Goal: Task Accomplishment & Management: Manage account settings

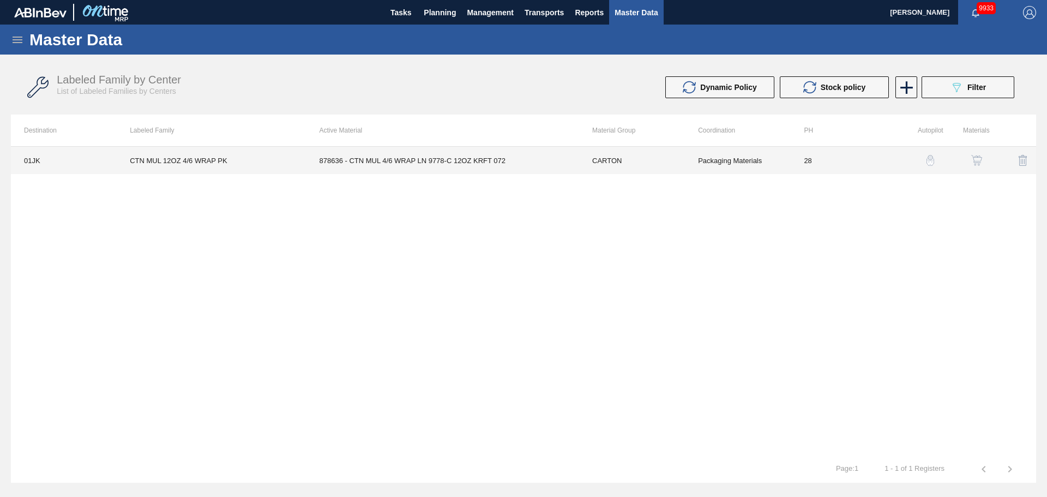
click at [536, 165] on td "878636 - CTN MUL 4/6 WRAP LN 9778-C 12OZ KRFT 072" at bounding box center [442, 160] width 273 height 27
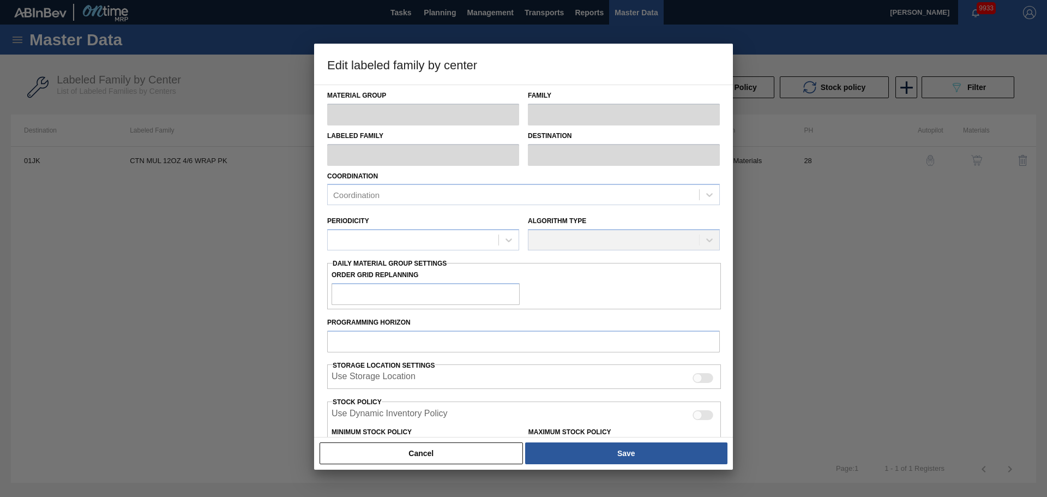
type input "CARTON"
type input "Corrugate Carton"
type input "CTN MUL 12OZ 4/6 WRAP PK"
type input "01JK - Jacksonville Brewery"
type input "28"
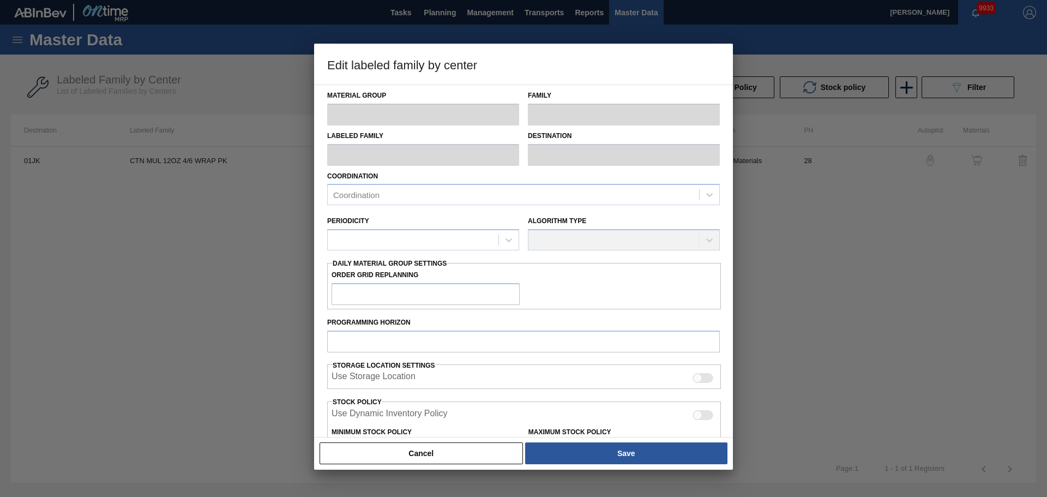
type input "0"
type input "100"
type input "0"
checkbox input "true"
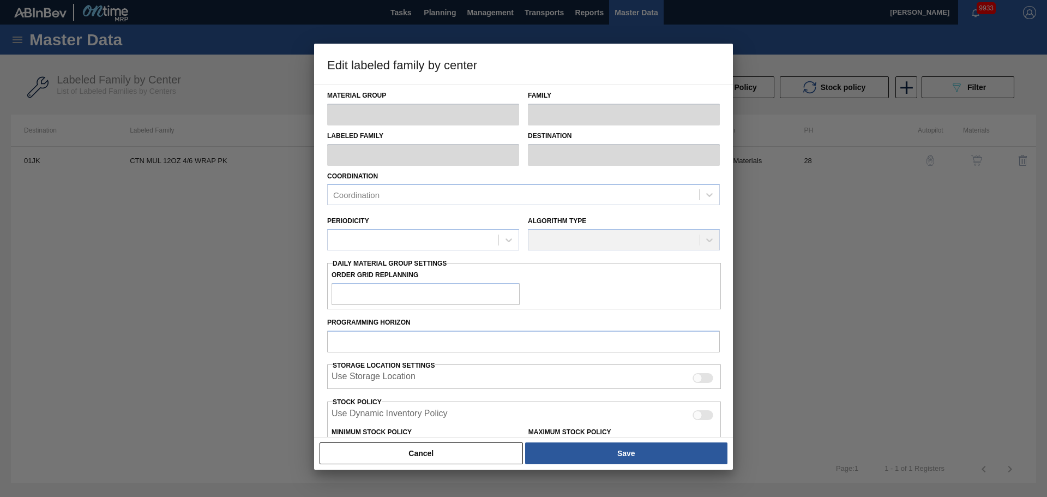
checkbox input "true"
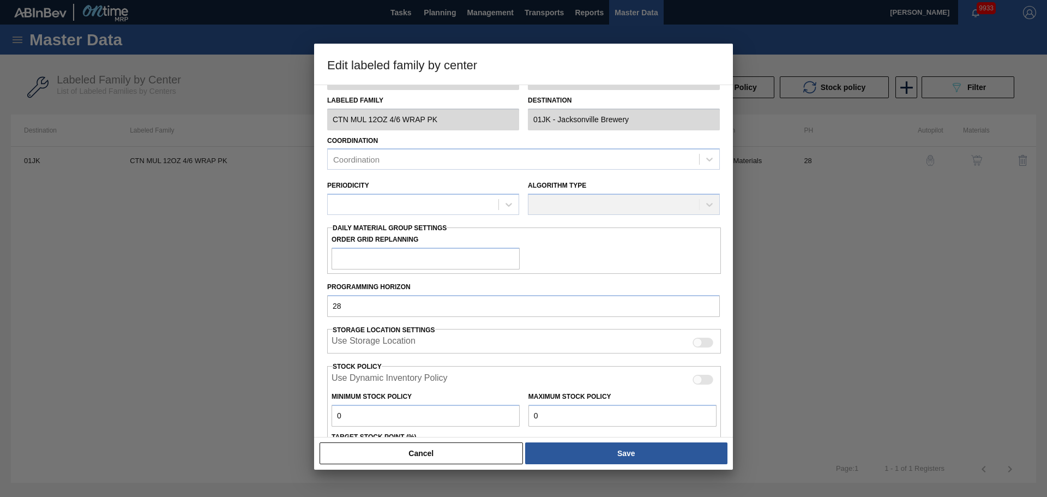
scroll to position [55, 0]
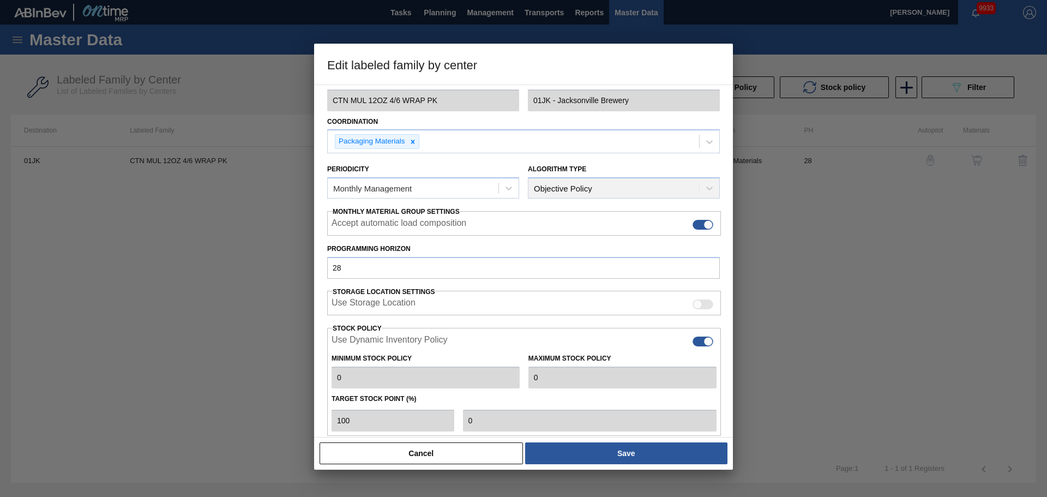
type input "98,444.62"
type input "220,057.02"
type input "0"
type input "98,445"
click at [704, 343] on div at bounding box center [707, 341] width 9 height 9
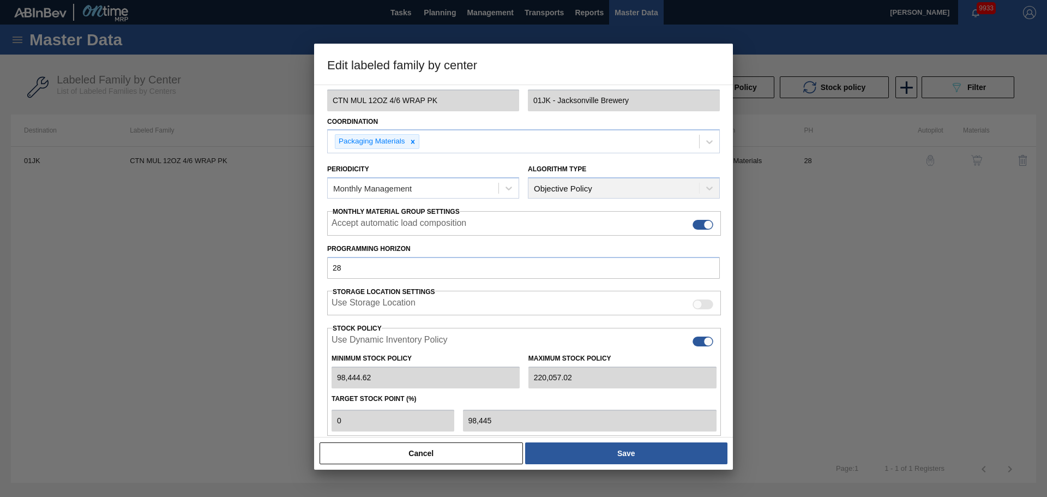
checkbox input "false"
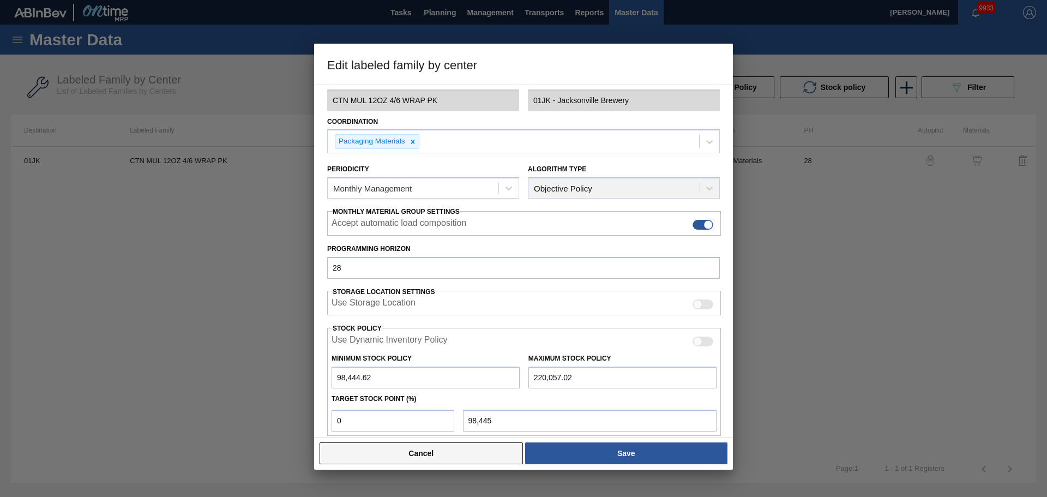
click at [435, 451] on button "Cancel" at bounding box center [420, 453] width 203 height 22
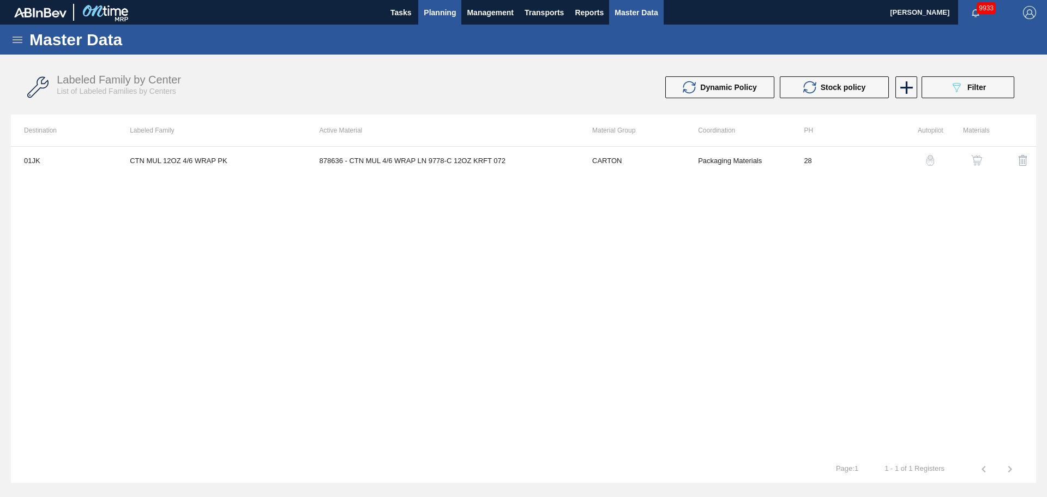
click at [440, 16] on span "Planning" at bounding box center [440, 12] width 32 height 13
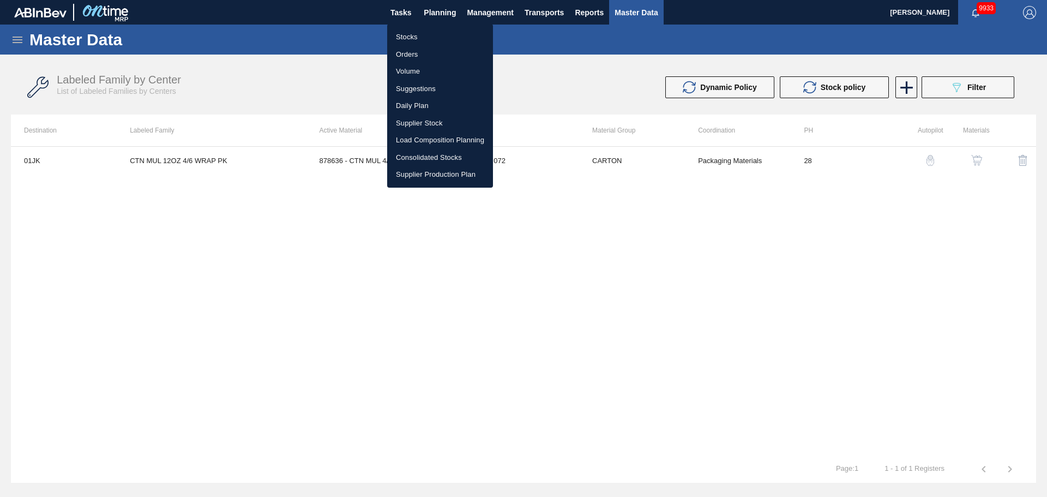
click at [412, 35] on li "Stocks" at bounding box center [440, 36] width 106 height 17
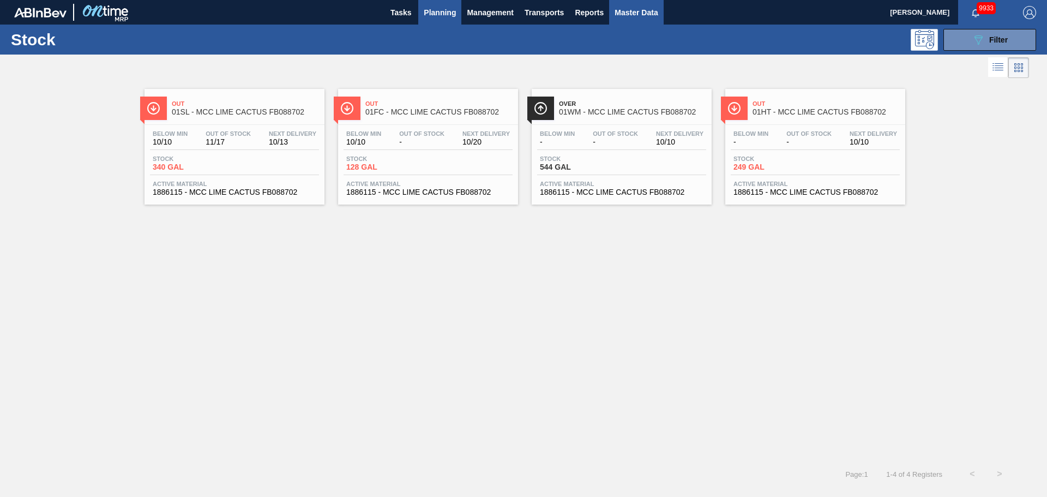
click at [637, 14] on span "Master Data" at bounding box center [635, 12] width 43 height 13
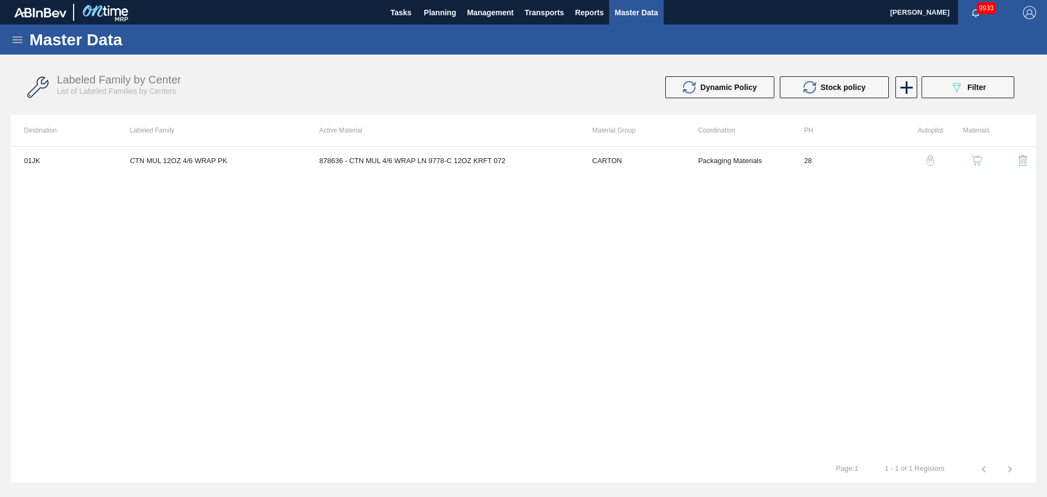
click at [15, 37] on icon at bounding box center [18, 40] width 10 height 7
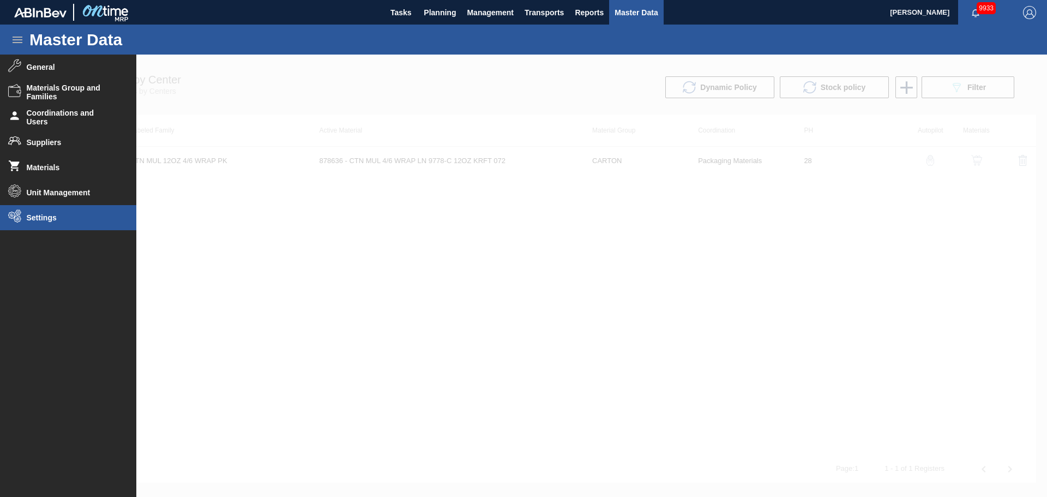
click at [56, 210] on li "Settings" at bounding box center [68, 217] width 136 height 25
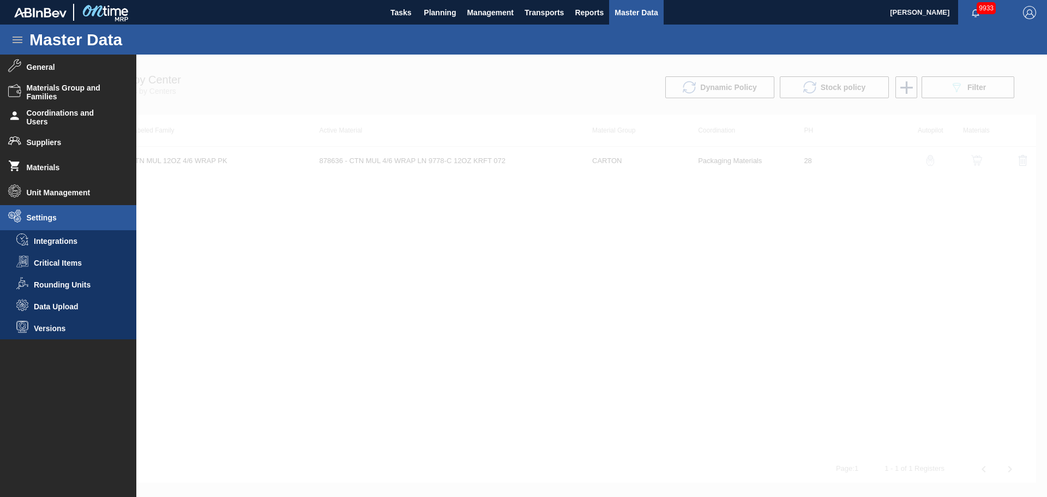
click at [73, 307] on span "Data Upload" at bounding box center [76, 306] width 84 height 9
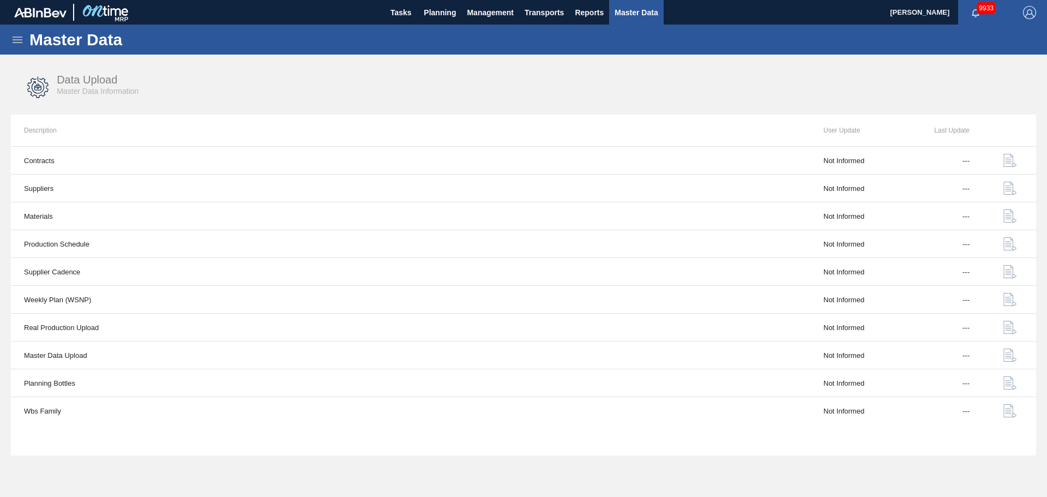
click at [22, 46] on div "Master Data" at bounding box center [523, 40] width 1047 height 30
click at [21, 43] on icon at bounding box center [18, 40] width 10 height 7
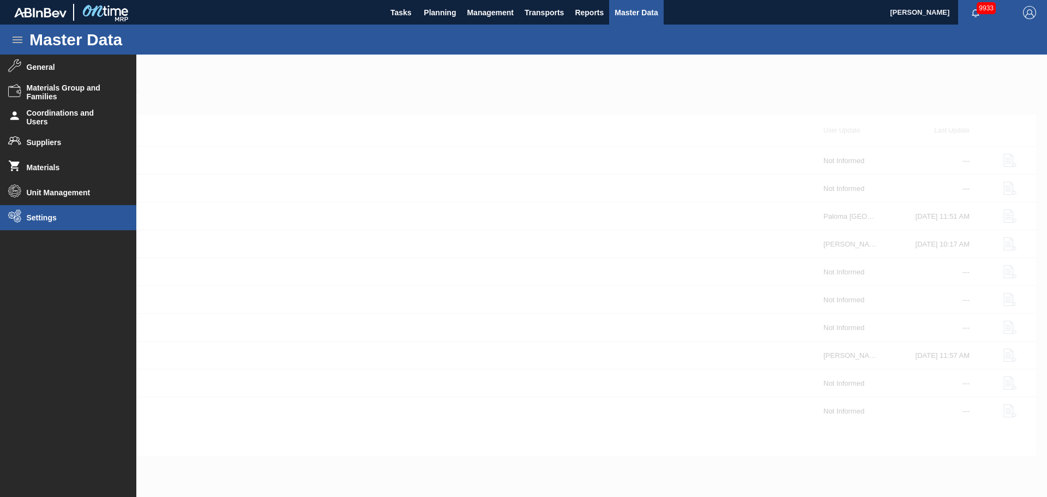
click at [32, 214] on span "Settings" at bounding box center [72, 217] width 90 height 9
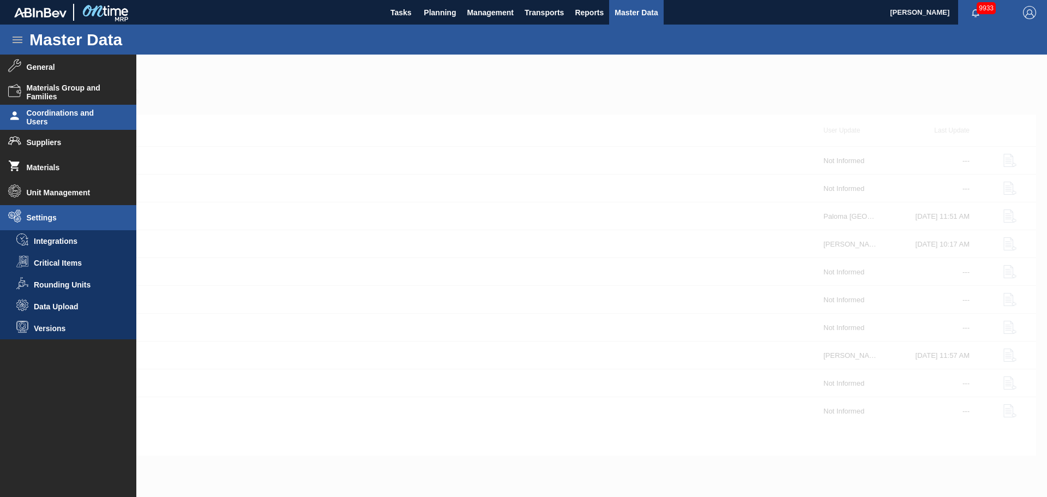
click at [39, 120] on span "Coordinations and Users" at bounding box center [72, 116] width 90 height 17
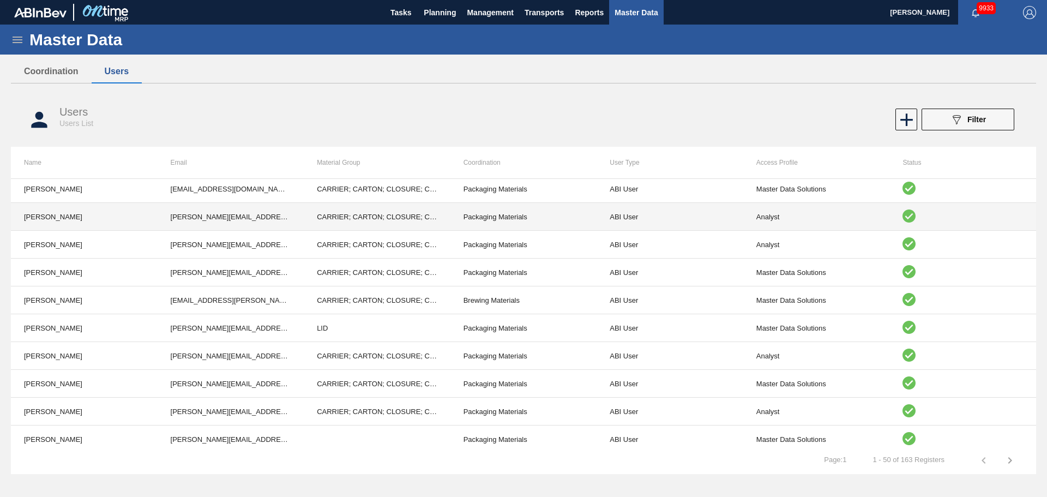
scroll to position [545, 0]
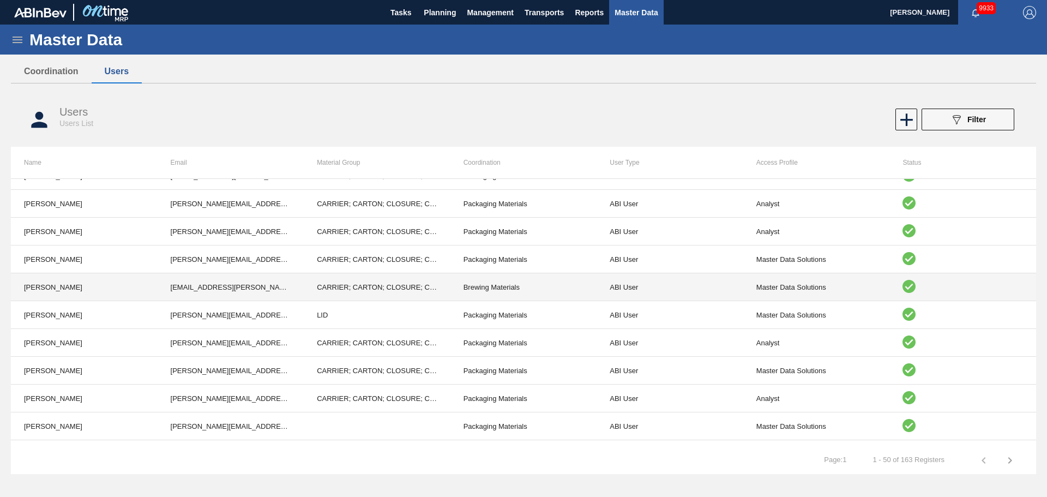
click at [67, 283] on td "[PERSON_NAME]" at bounding box center [84, 287] width 147 height 28
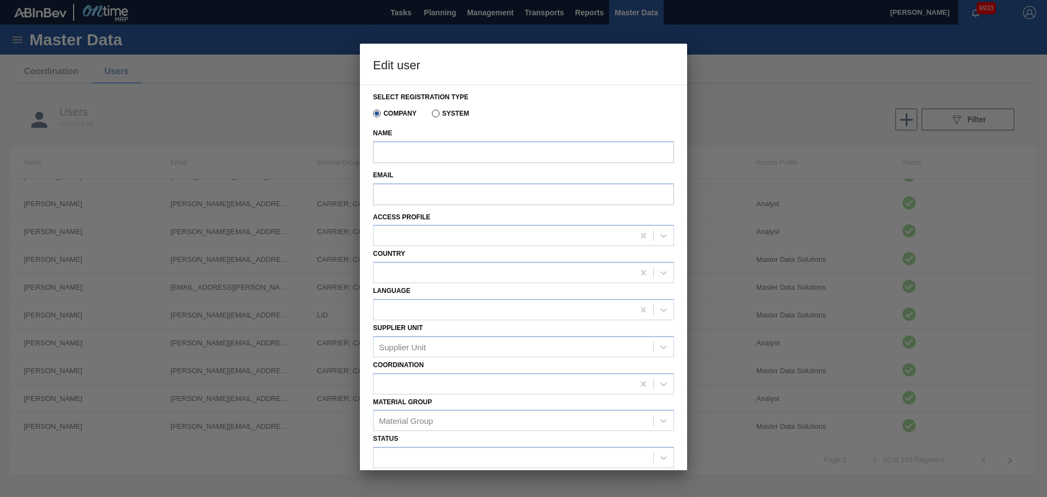
type input "[PERSON_NAME]"
type input "[EMAIL_ADDRESS][PERSON_NAME][DOMAIN_NAME][PERSON_NAME]"
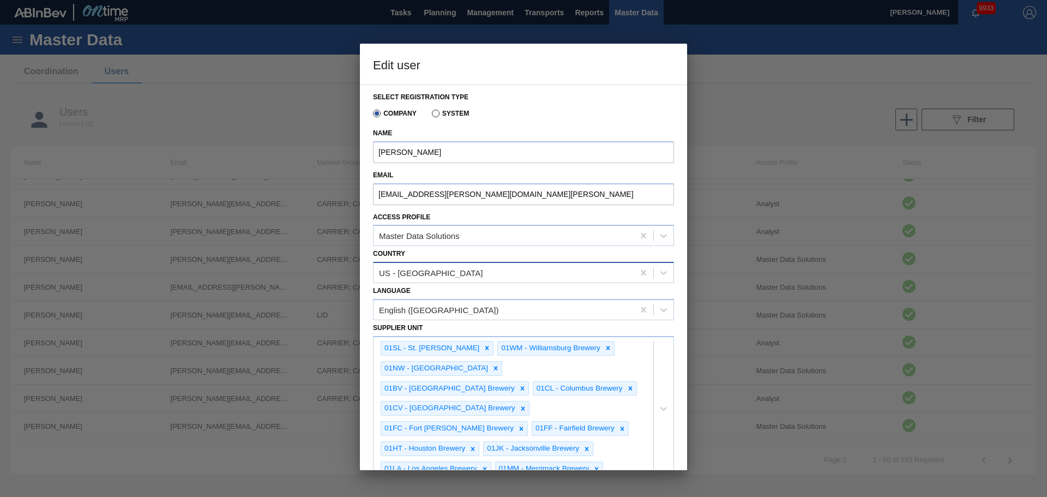
scroll to position [202, 0]
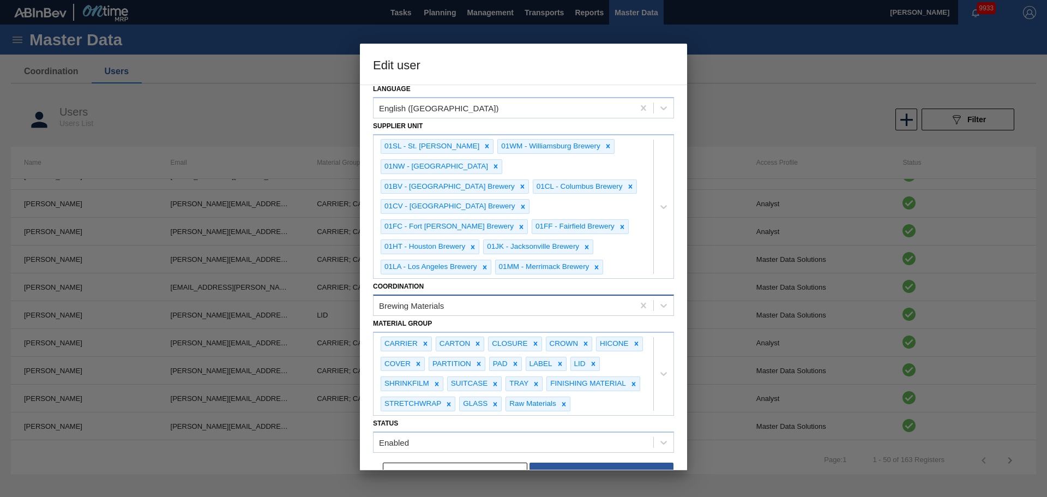
click at [461, 297] on div "Brewing Materials" at bounding box center [503, 305] width 260 height 16
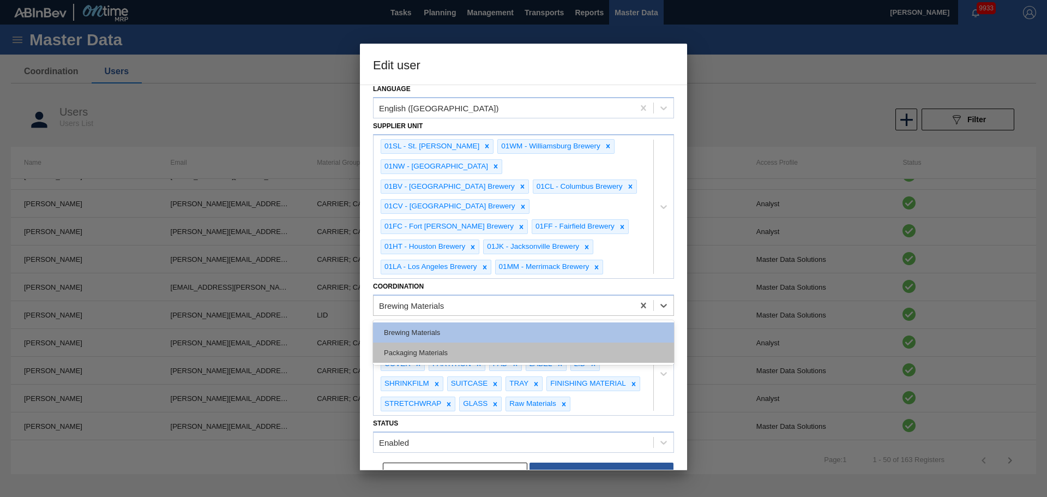
click at [445, 342] on div "Packaging Materials" at bounding box center [523, 352] width 301 height 20
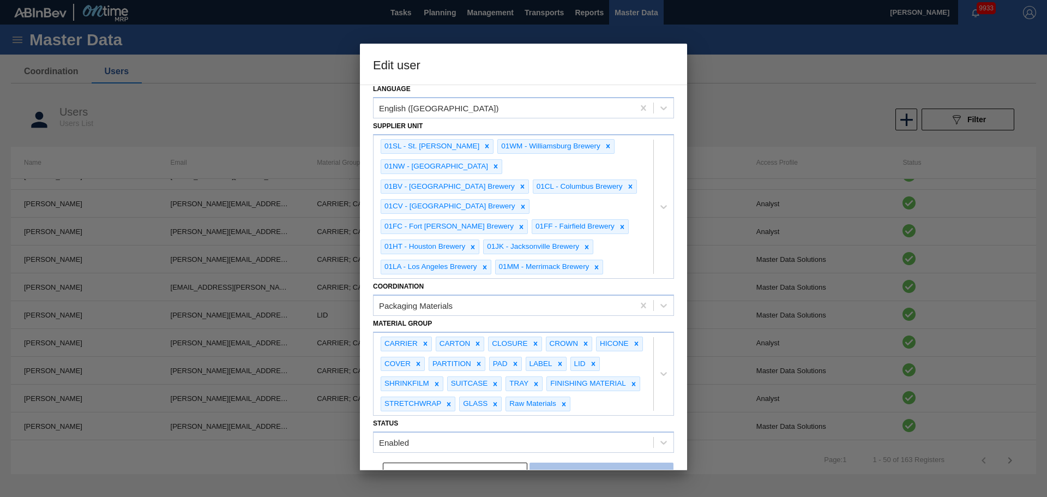
click at [581, 462] on button "Save" at bounding box center [601, 473] width 144 height 22
